Goal: Contribute content

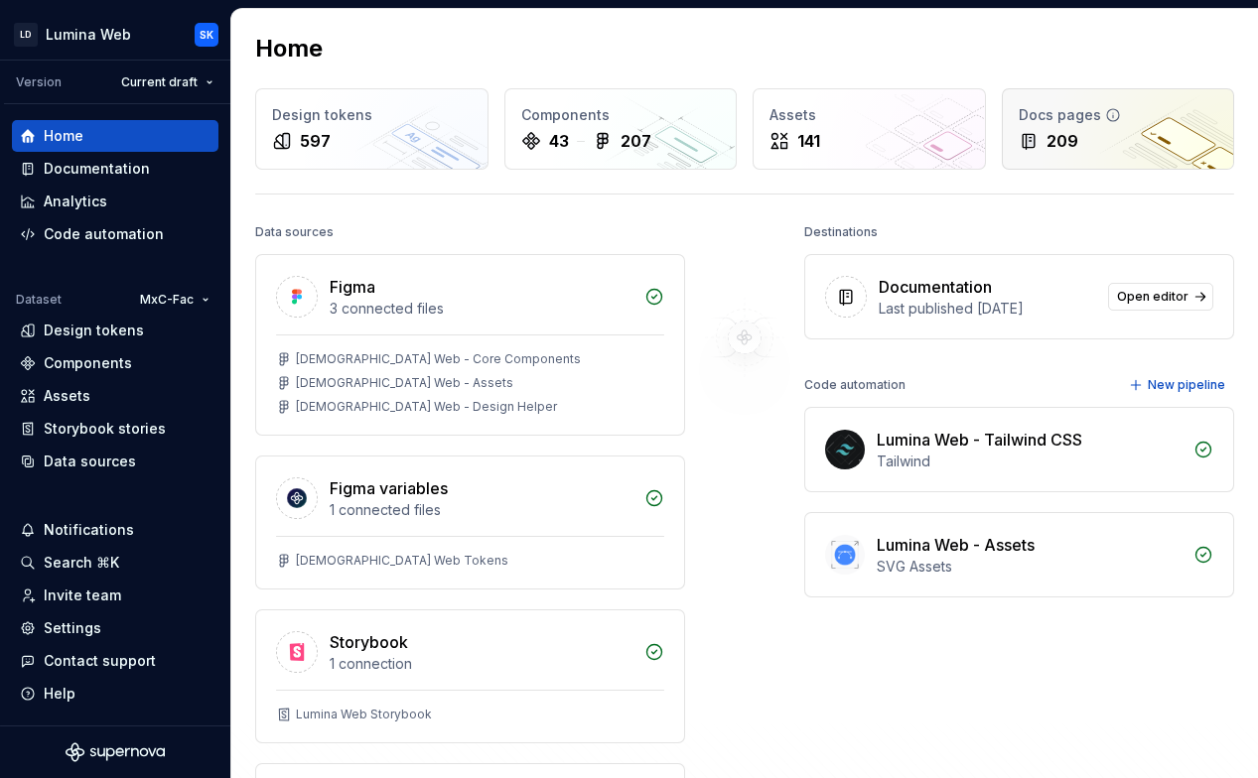
click at [1070, 148] on div "209" at bounding box center [1119, 141] width 200 height 24
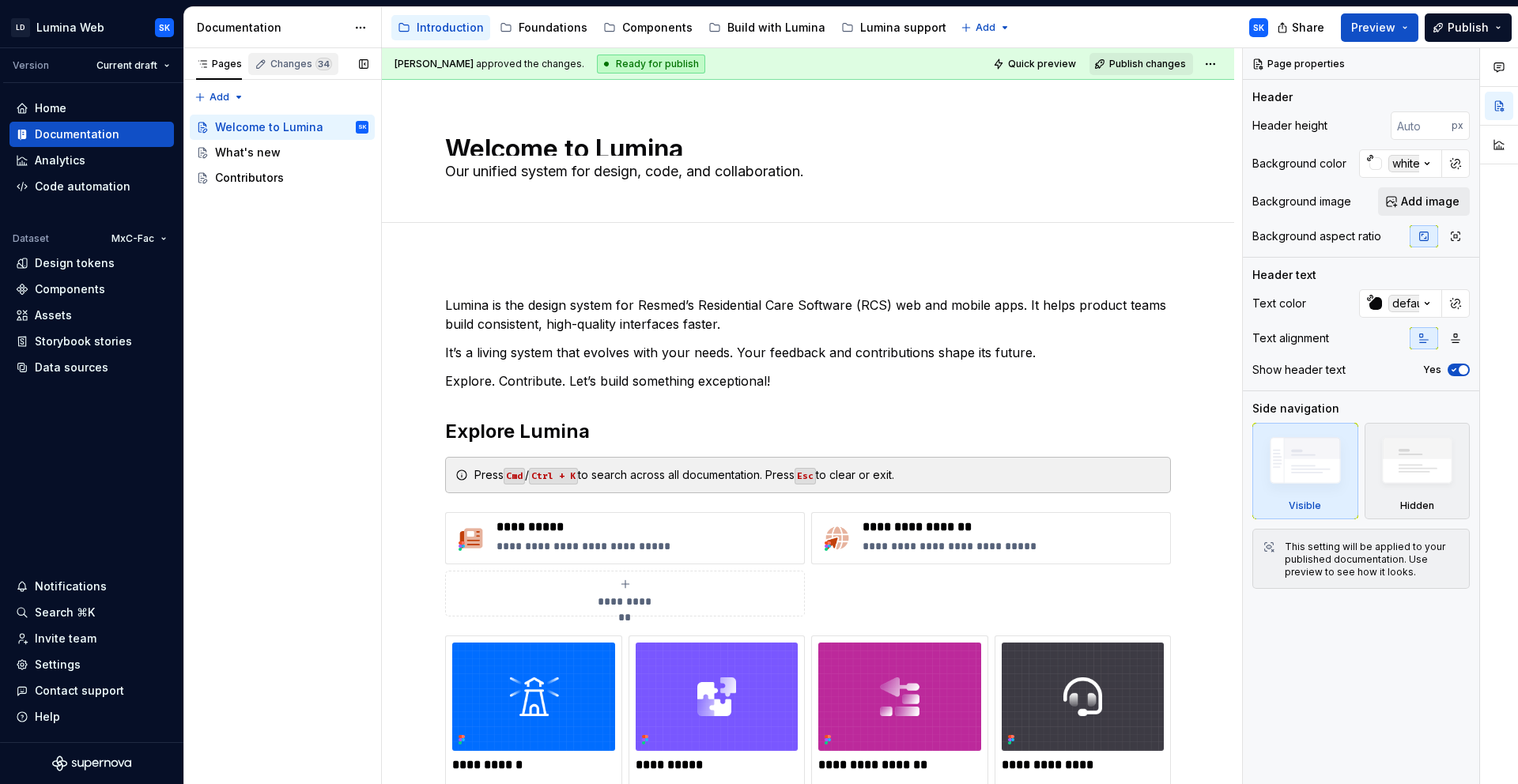
click at [309, 57] on div "Changes 34" at bounding box center [293, 64] width 90 height 22
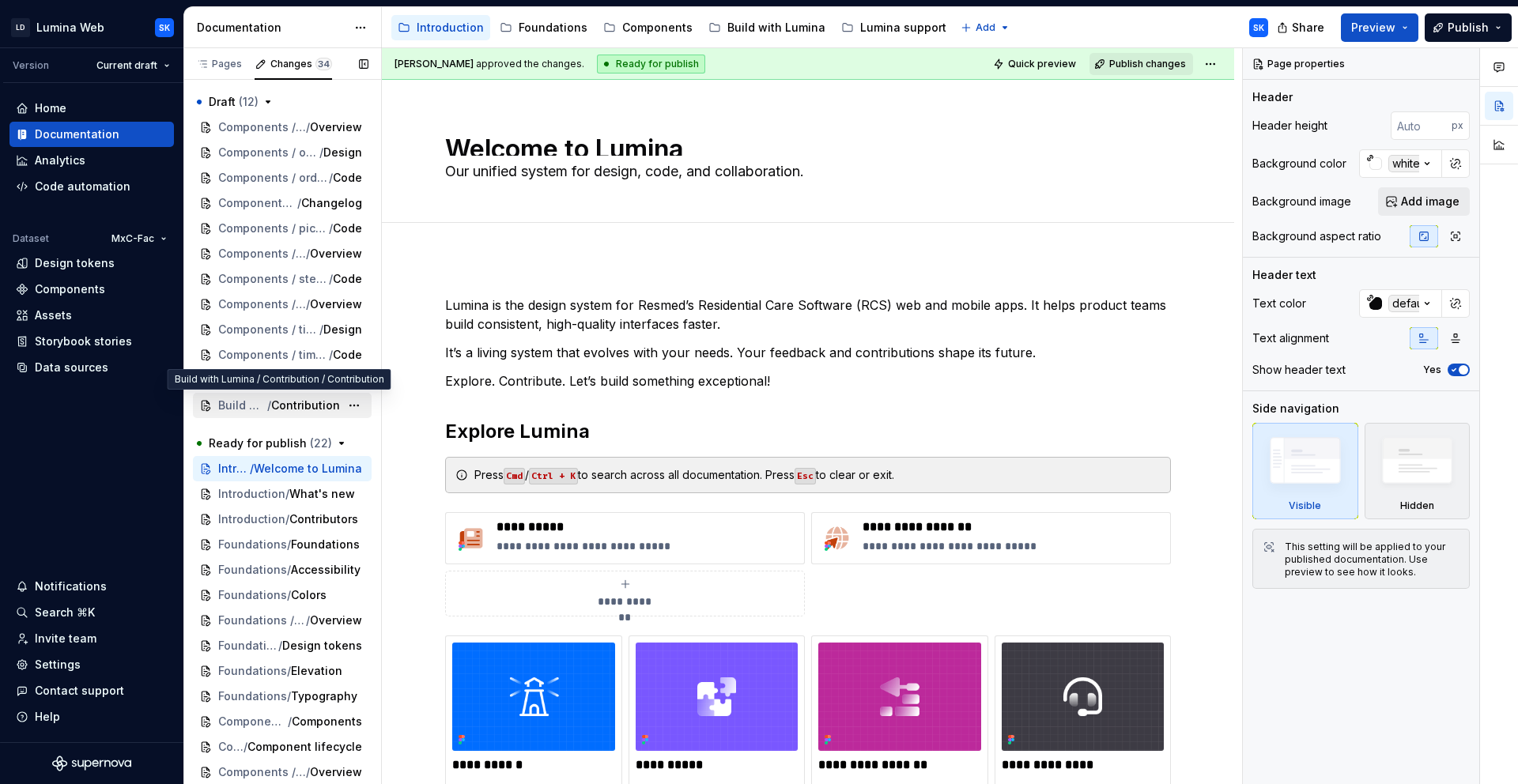
click at [307, 404] on span "Contribution" at bounding box center [306, 405] width 68 height 16
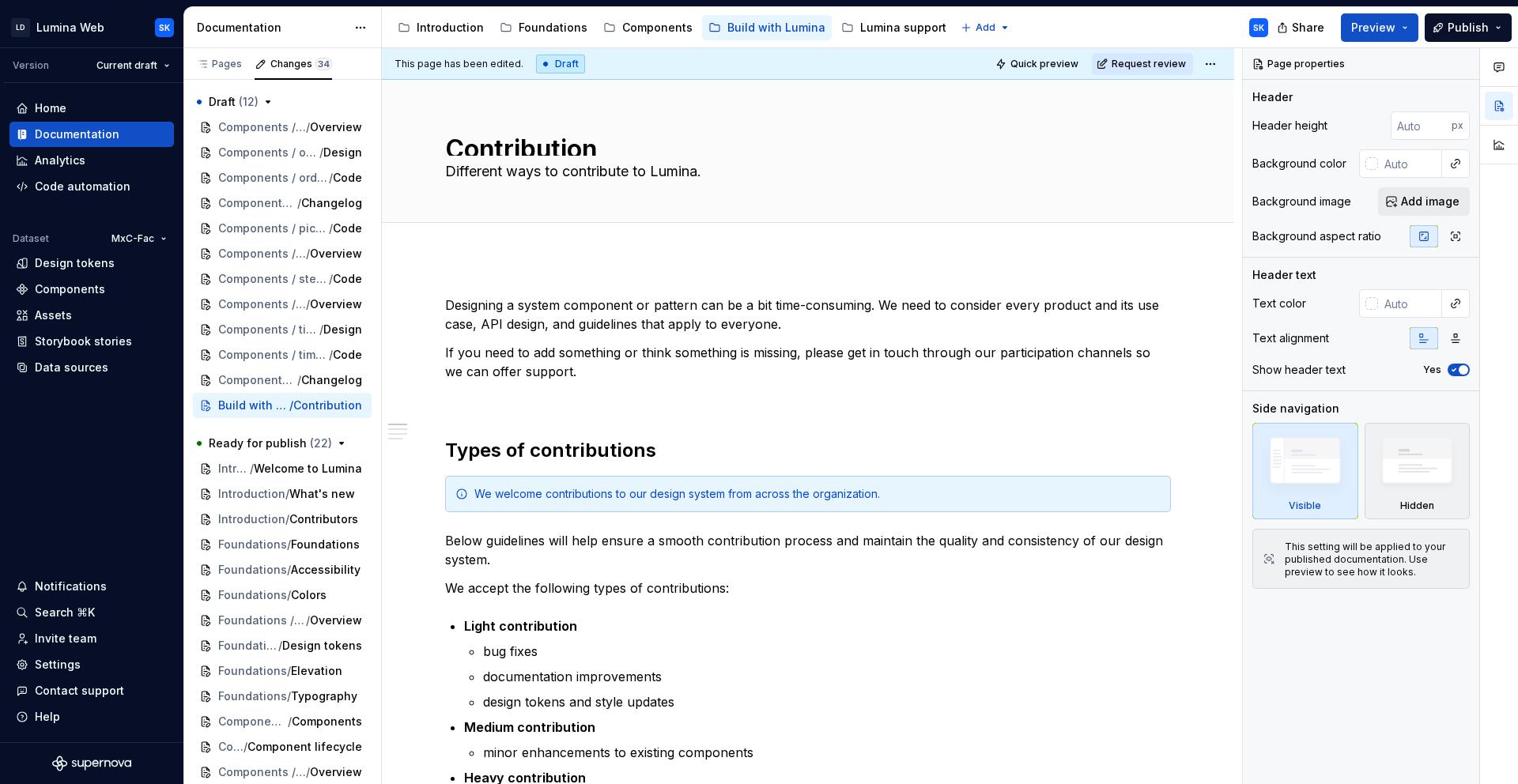
type textarea "*"
